Goal: Transaction & Acquisition: Book appointment/travel/reservation

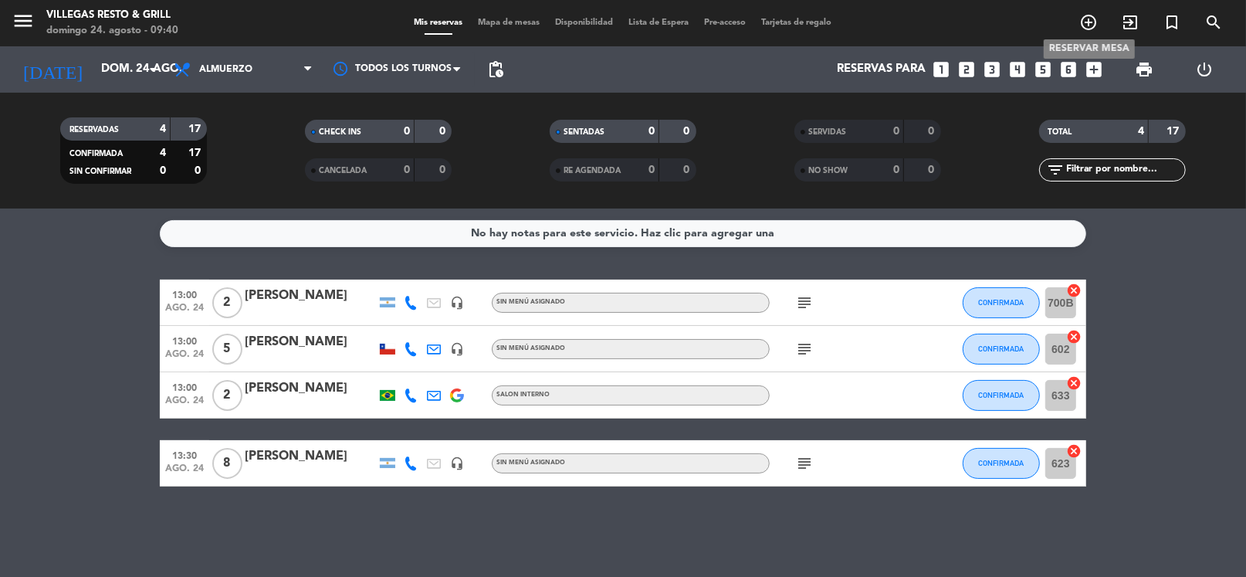
click at [1093, 24] on icon "add_circle_outline" at bounding box center [1089, 22] width 19 height 19
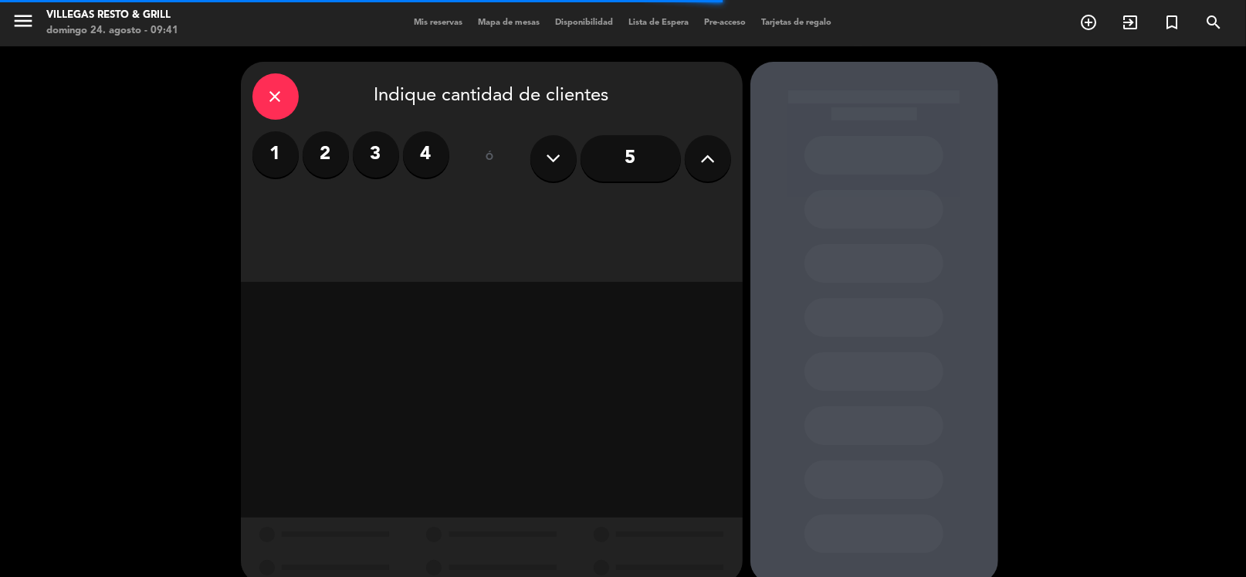
click at [369, 158] on label "3" at bounding box center [376, 154] width 46 height 46
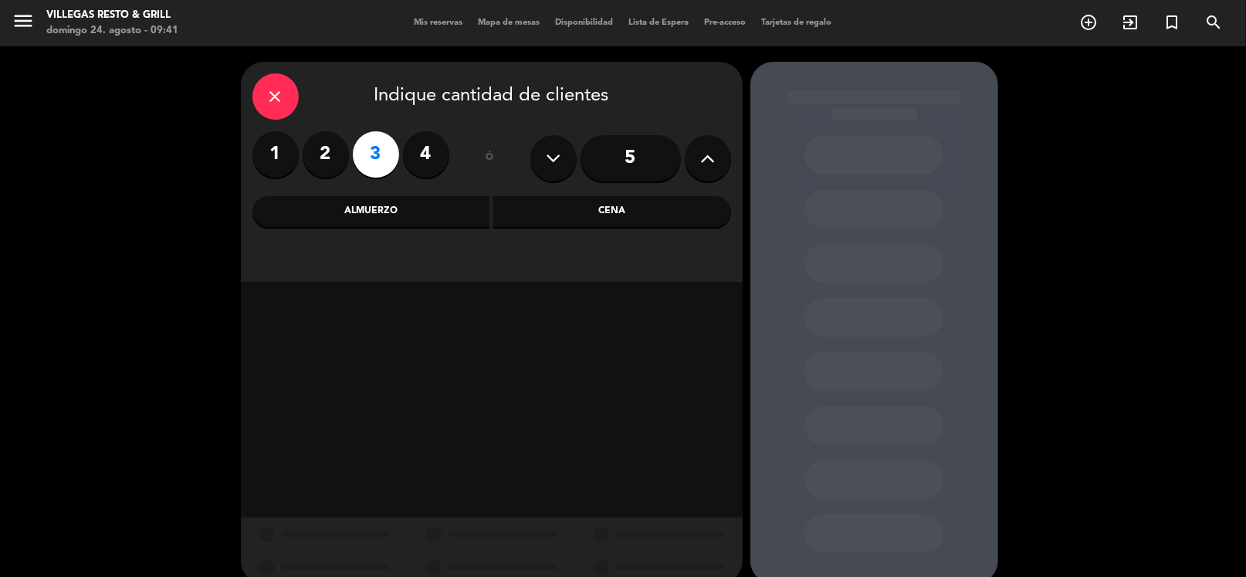
click at [356, 206] on div "Almuerzo" at bounding box center [372, 211] width 238 height 31
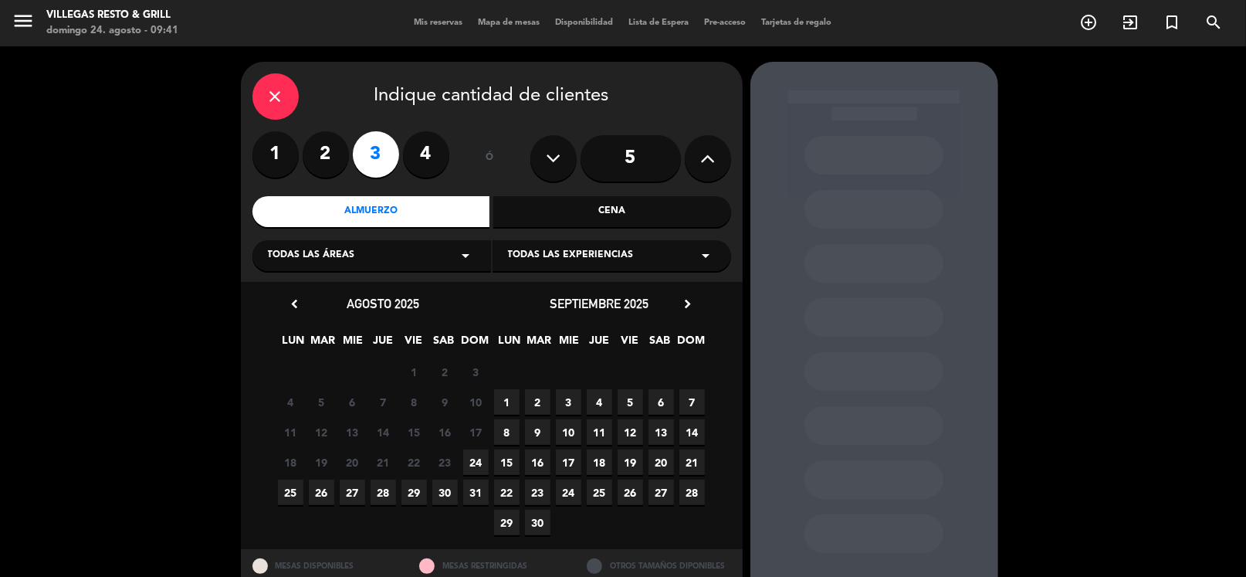
click at [480, 463] on span "24" at bounding box center [475, 461] width 25 height 25
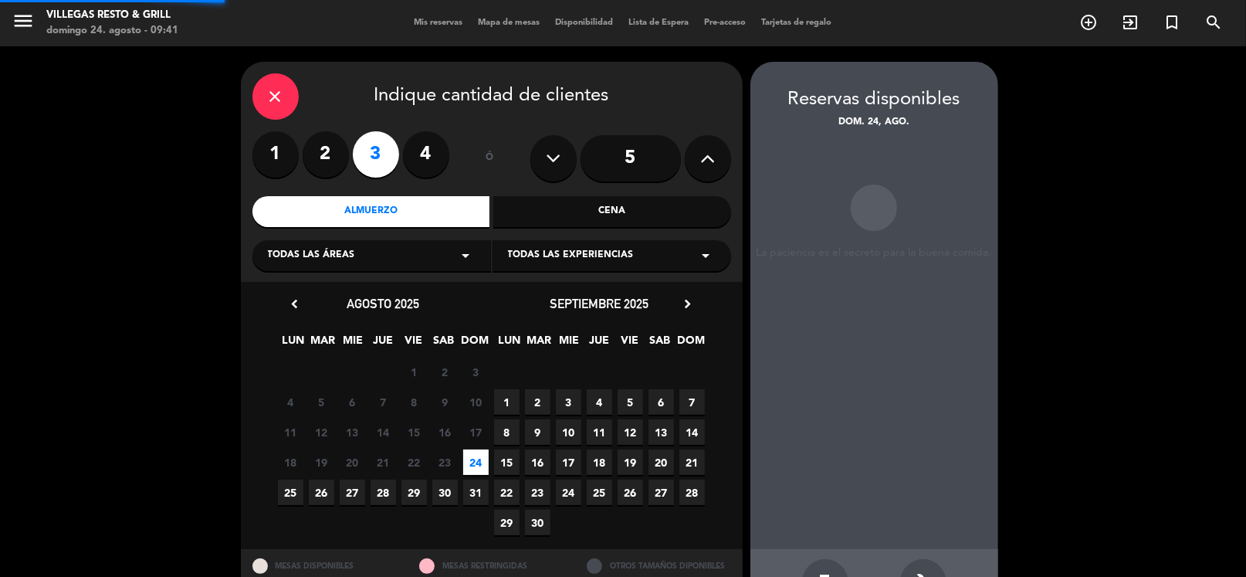
scroll to position [53, 0]
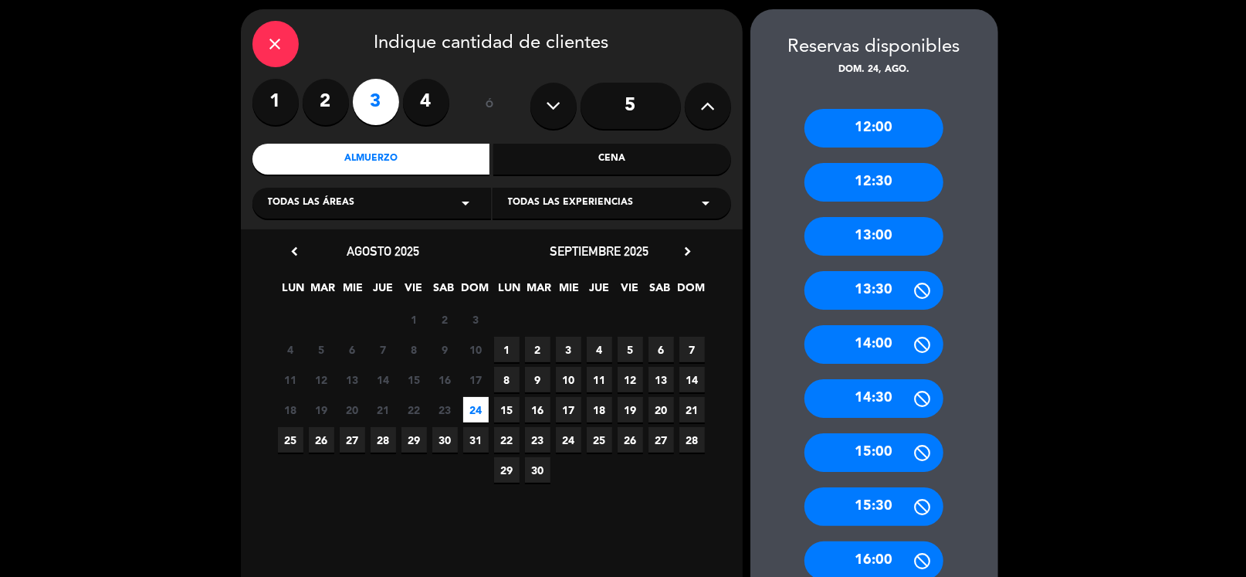
click at [885, 297] on div "13:30" at bounding box center [874, 290] width 139 height 39
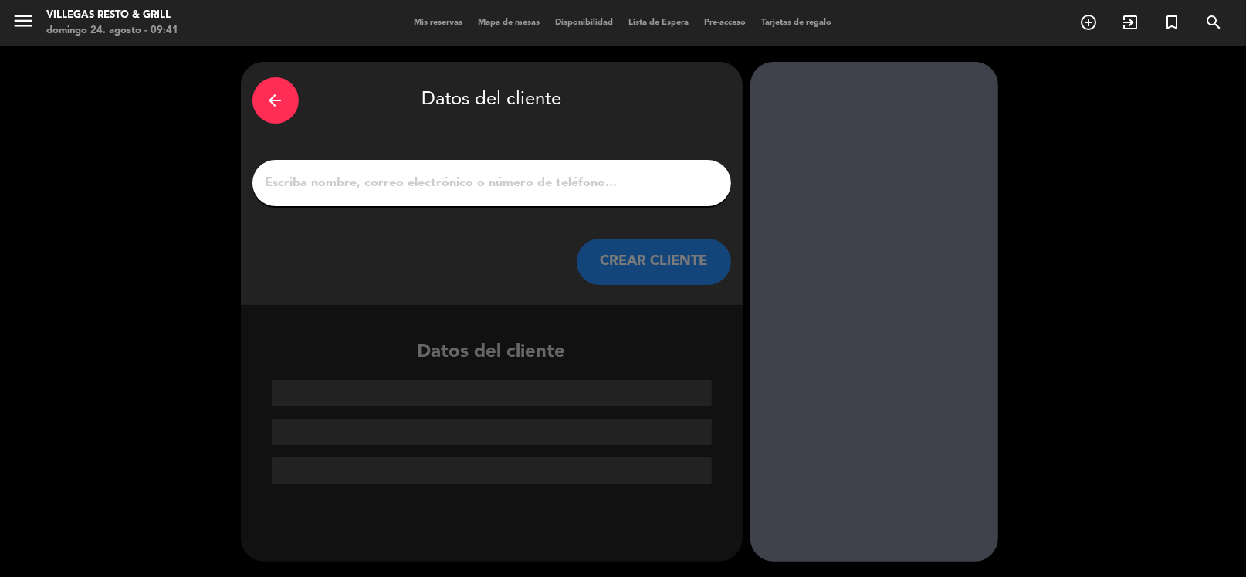
click at [367, 190] on input "1" at bounding box center [492, 183] width 456 height 22
type input "m"
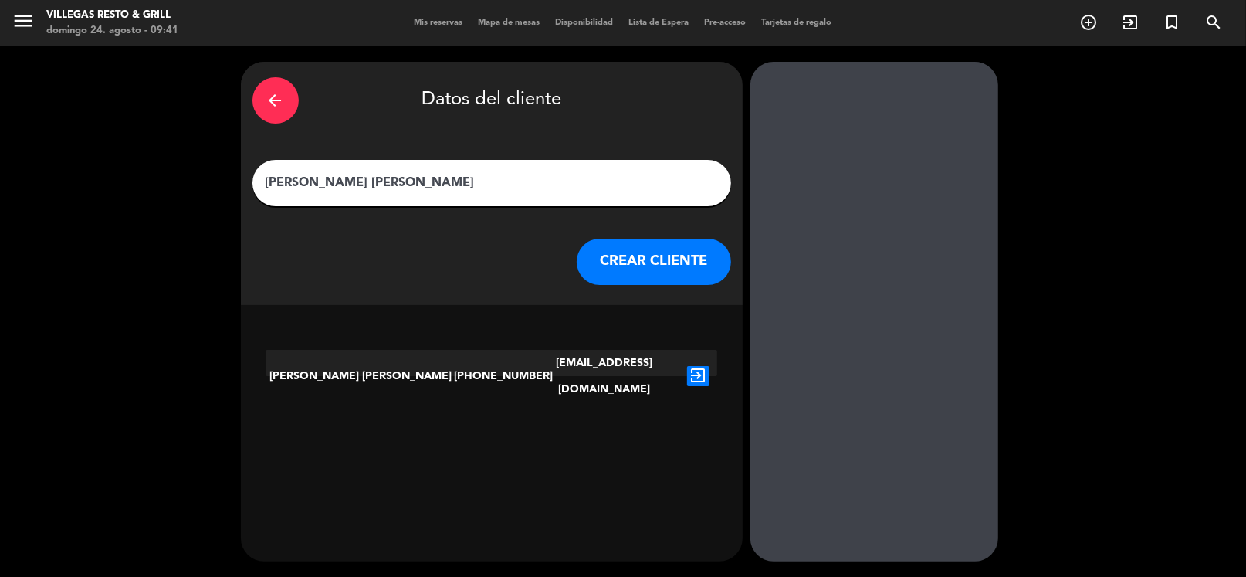
type input "[PERSON_NAME] [PERSON_NAME]"
click at [696, 263] on button "CREAR CLIENTE" at bounding box center [654, 262] width 154 height 46
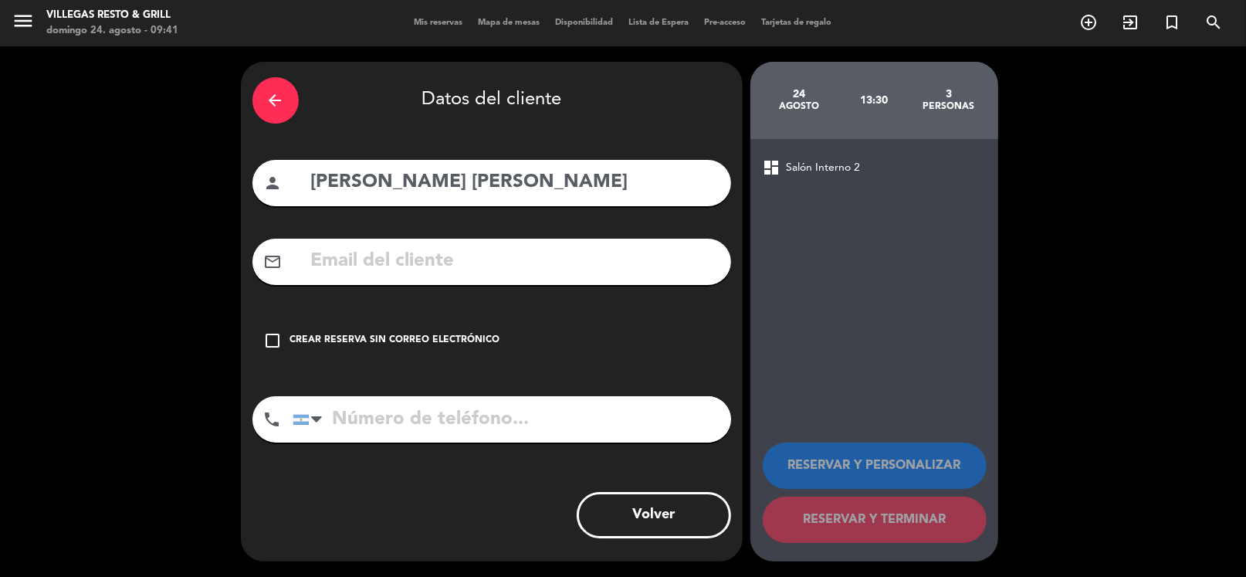
click at [281, 335] on icon "check_box_outline_blank" at bounding box center [273, 340] width 19 height 19
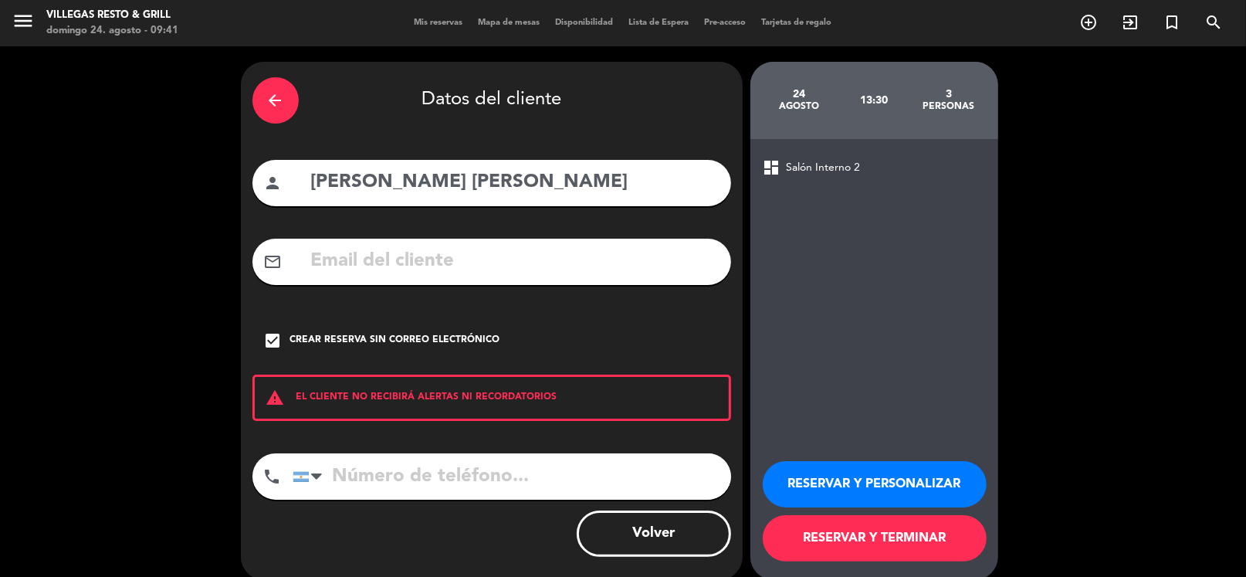
click at [375, 476] on input "tel" at bounding box center [512, 476] width 439 height 46
type input "3482584093"
click at [891, 483] on button "RESERVAR Y PERSONALIZAR" at bounding box center [875, 484] width 224 height 46
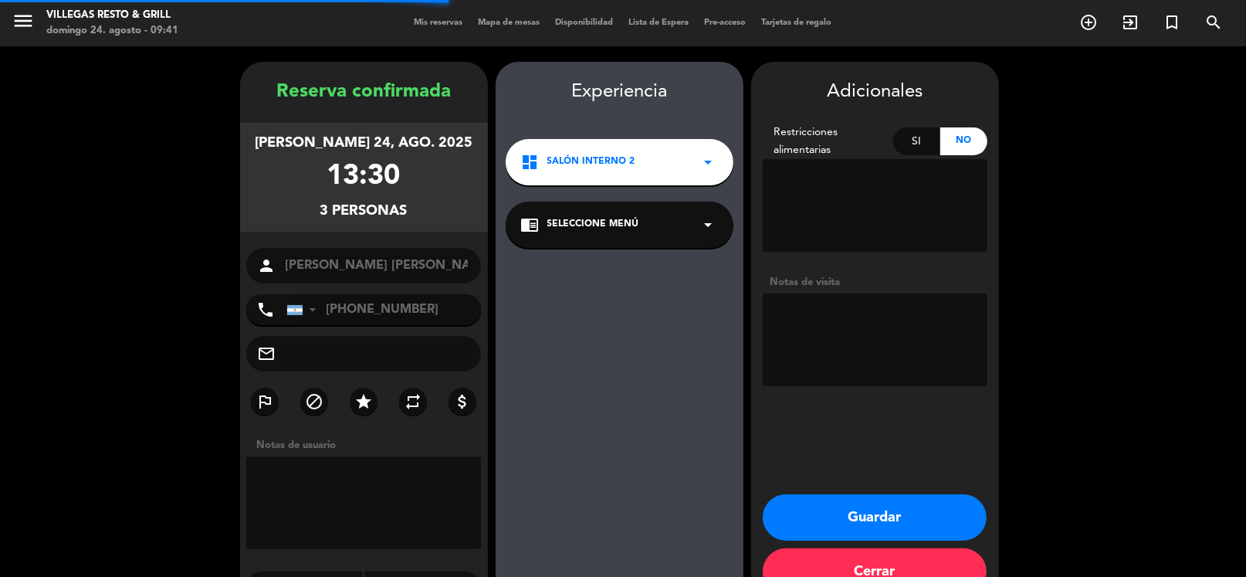
scroll to position [40, 0]
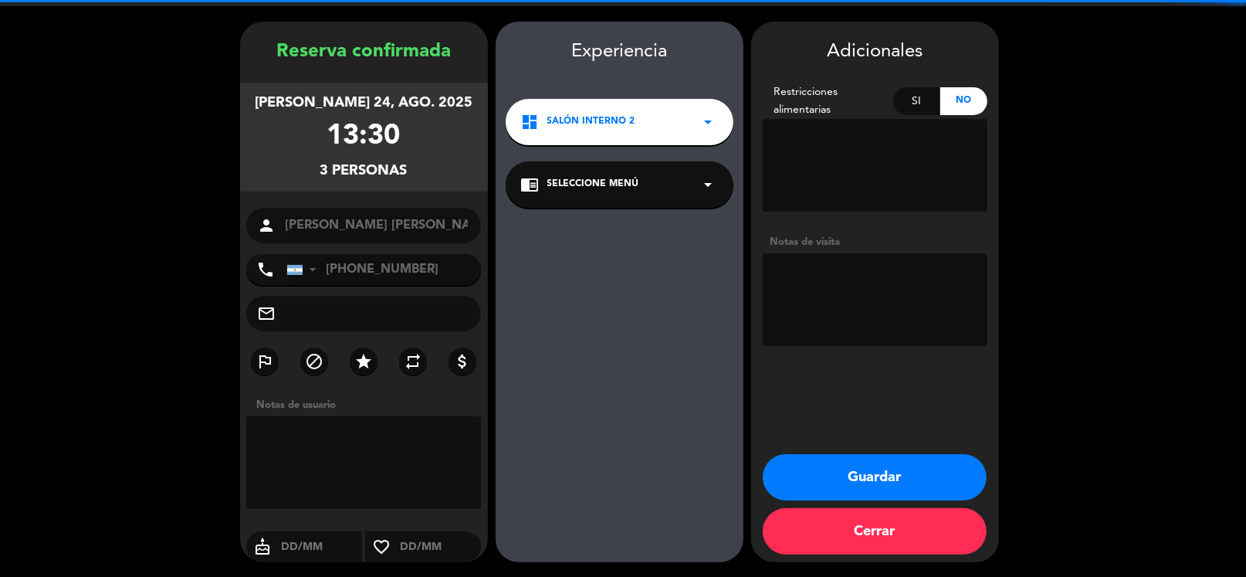
click at [853, 287] on textarea at bounding box center [875, 299] width 225 height 93
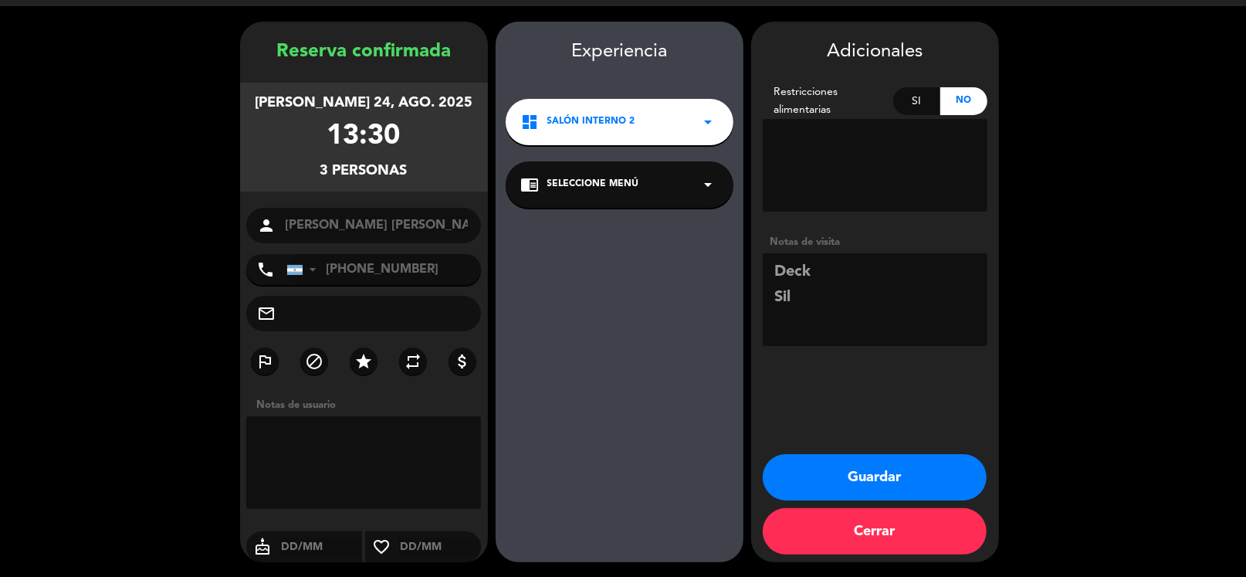
click at [953, 268] on textarea at bounding box center [875, 299] width 225 height 93
type textarea "Deck, al sol Sil"
click at [286, 456] on textarea at bounding box center [364, 462] width 236 height 93
type textarea "Deck, al sol Sil"
click at [944, 468] on button "Guardar" at bounding box center [875, 477] width 224 height 46
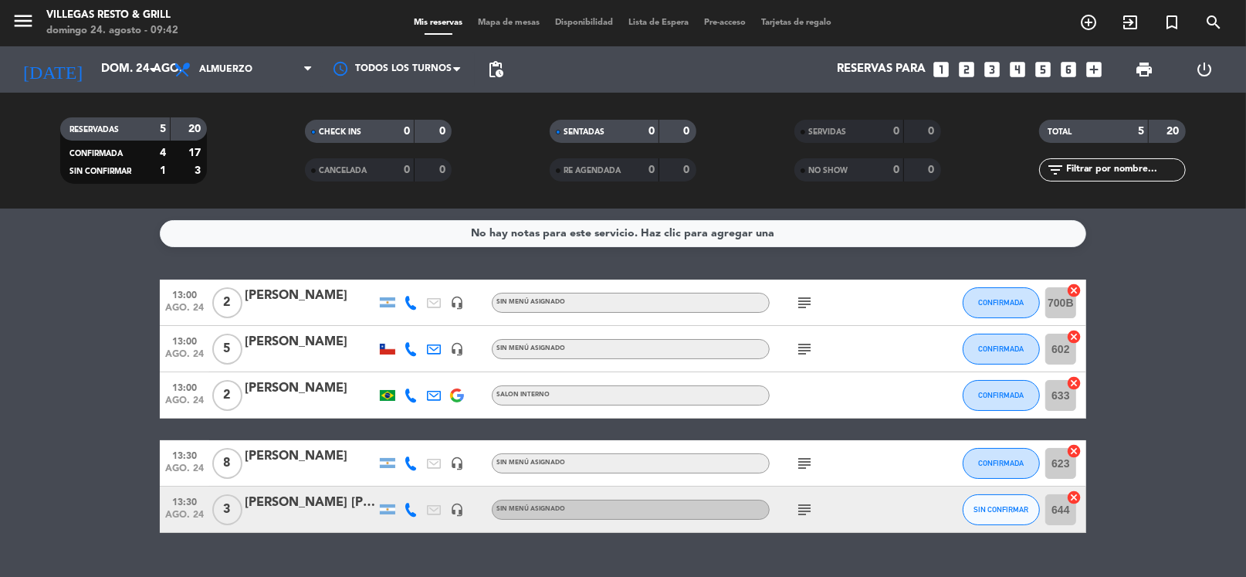
click at [807, 511] on icon "subject" at bounding box center [804, 509] width 19 height 19
click at [880, 548] on div "No hay notas para este servicio. Haz clic para agregar una 13:00 ago. 24 2 [PER…" at bounding box center [623, 392] width 1246 height 368
